Goal: Book appointment/travel/reservation

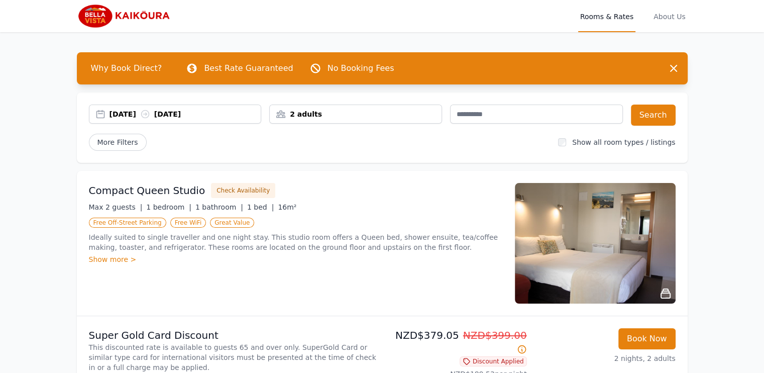
click at [93, 12] on img at bounding box center [125, 16] width 96 height 24
click at [137, 16] on img at bounding box center [125, 16] width 96 height 24
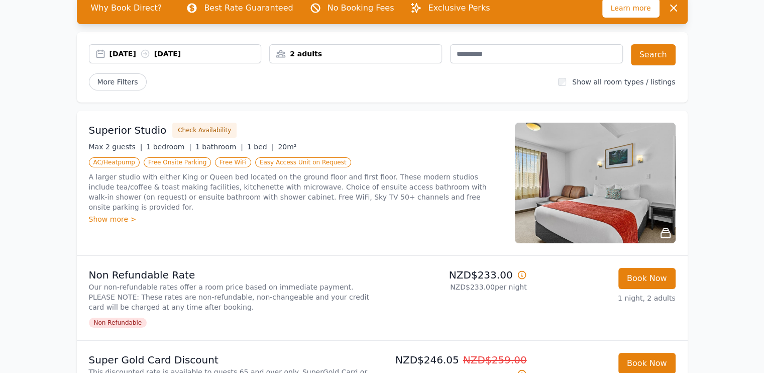
scroll to position [64, 0]
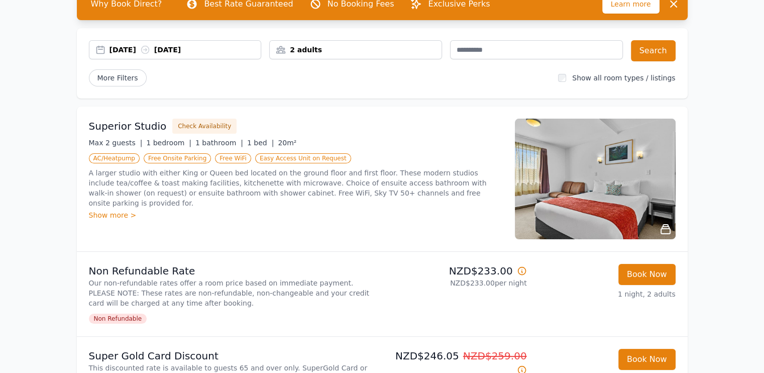
click at [644, 308] on div "Book Now 1 night, 2 adults" at bounding box center [605, 294] width 141 height 60
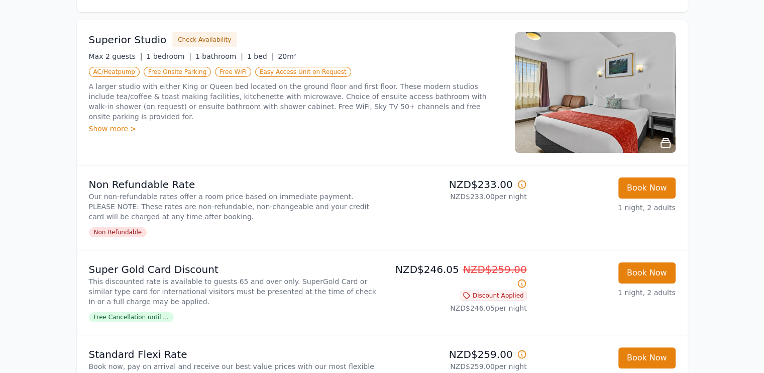
scroll to position [153, 0]
